Goal: Check status: Check status

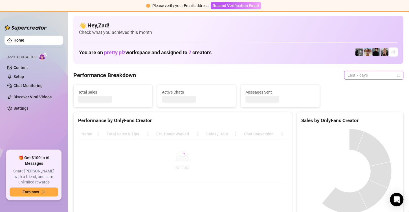
click at [382, 76] on span "Last 7 days" at bounding box center [374, 75] width 53 height 8
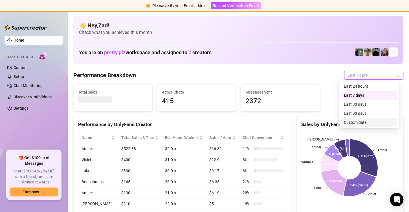
click at [362, 122] on div "Custom date" at bounding box center [369, 122] width 50 height 6
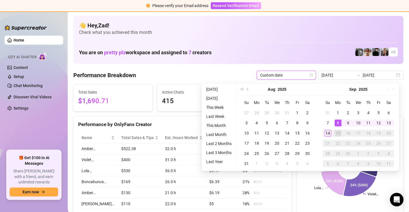
type input "[DATE]"
click at [327, 132] on div "14" at bounding box center [328, 133] width 7 height 7
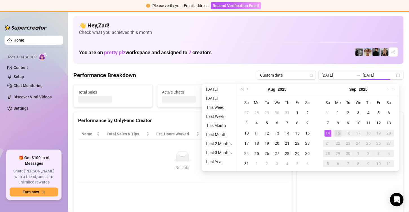
type input "[DATE]"
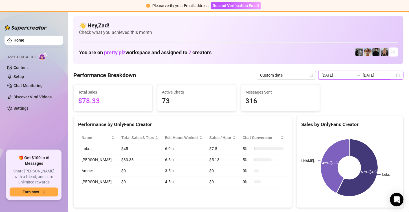
click at [363, 76] on input "[DATE]" at bounding box center [379, 75] width 32 height 6
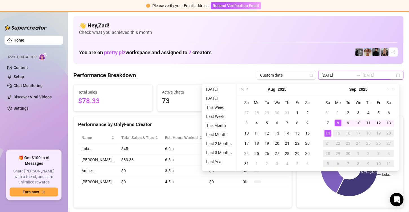
type input "[DATE]"
click at [331, 134] on div "14" at bounding box center [328, 133] width 7 height 7
type input "[DATE]"
click at [327, 133] on div "14" at bounding box center [328, 133] width 7 height 7
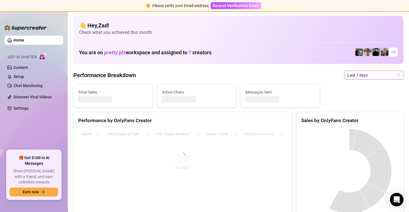
click at [363, 77] on span "Last 7 days" at bounding box center [374, 75] width 53 height 8
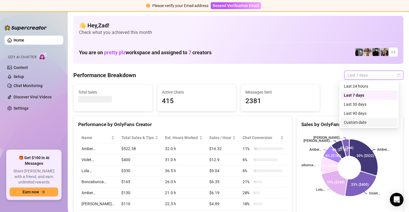
click at [353, 123] on div "Custom date" at bounding box center [369, 122] width 50 height 6
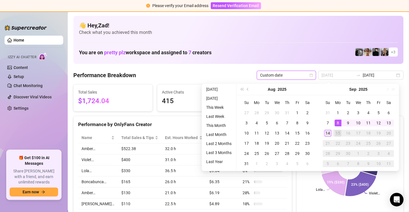
type input "[DATE]"
click at [329, 130] on div "14" at bounding box center [328, 133] width 7 height 7
type input "[DATE]"
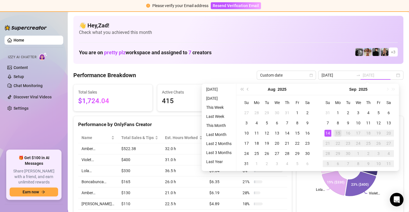
type input "[DATE]"
